Goal: Find specific page/section: Find specific page/section

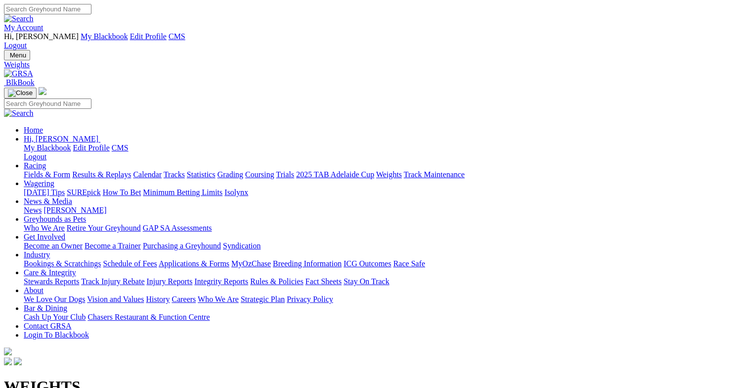
click at [58, 170] on link "Fields & Form" at bounding box center [47, 174] width 46 height 8
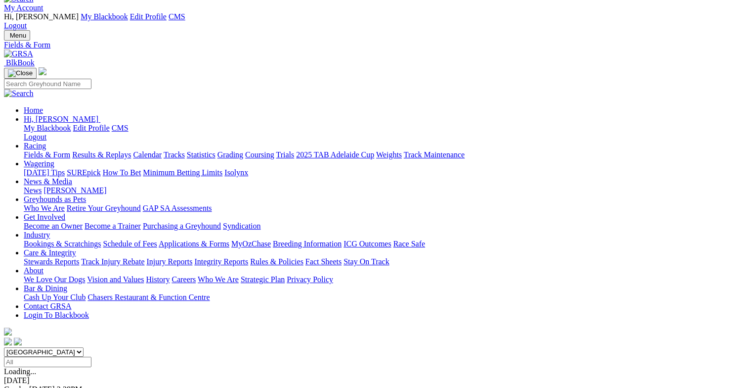
scroll to position [16, 0]
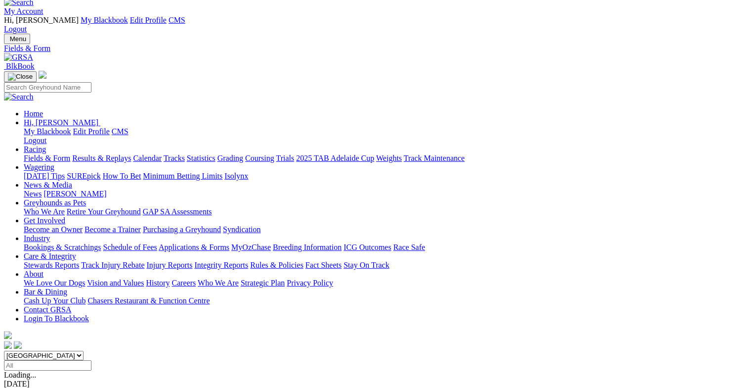
click at [126, 154] on link "Results & Replays" at bounding box center [101, 158] width 59 height 8
